Goal: Find specific page/section: Find specific page/section

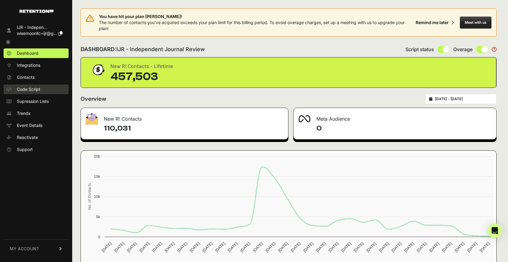
click at [26, 87] on span "Code Script" at bounding box center [28, 89] width 23 height 6
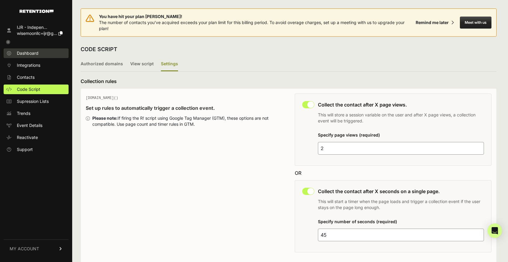
click at [29, 54] on span "Dashboard" at bounding box center [28, 53] width 22 height 6
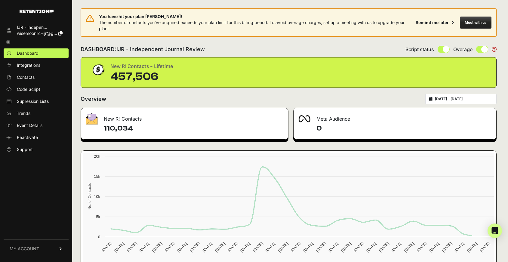
click at [6, 41] on icon at bounding box center [8, 42] width 4 height 4
